Goal: Navigation & Orientation: Find specific page/section

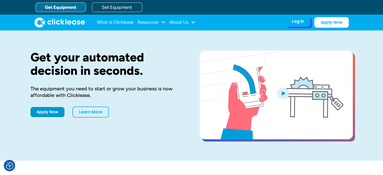
click at [302, 23] on div "Log In" at bounding box center [298, 21] width 12 height 5
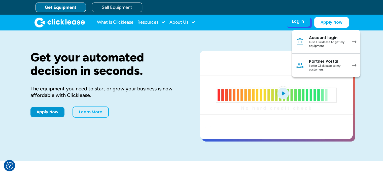
click at [320, 39] on div "Account login" at bounding box center [328, 37] width 38 height 5
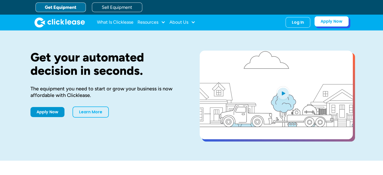
click at [321, 23] on link "Apply Now" at bounding box center [331, 21] width 35 height 11
